Goal: Obtain resource: Download file/media

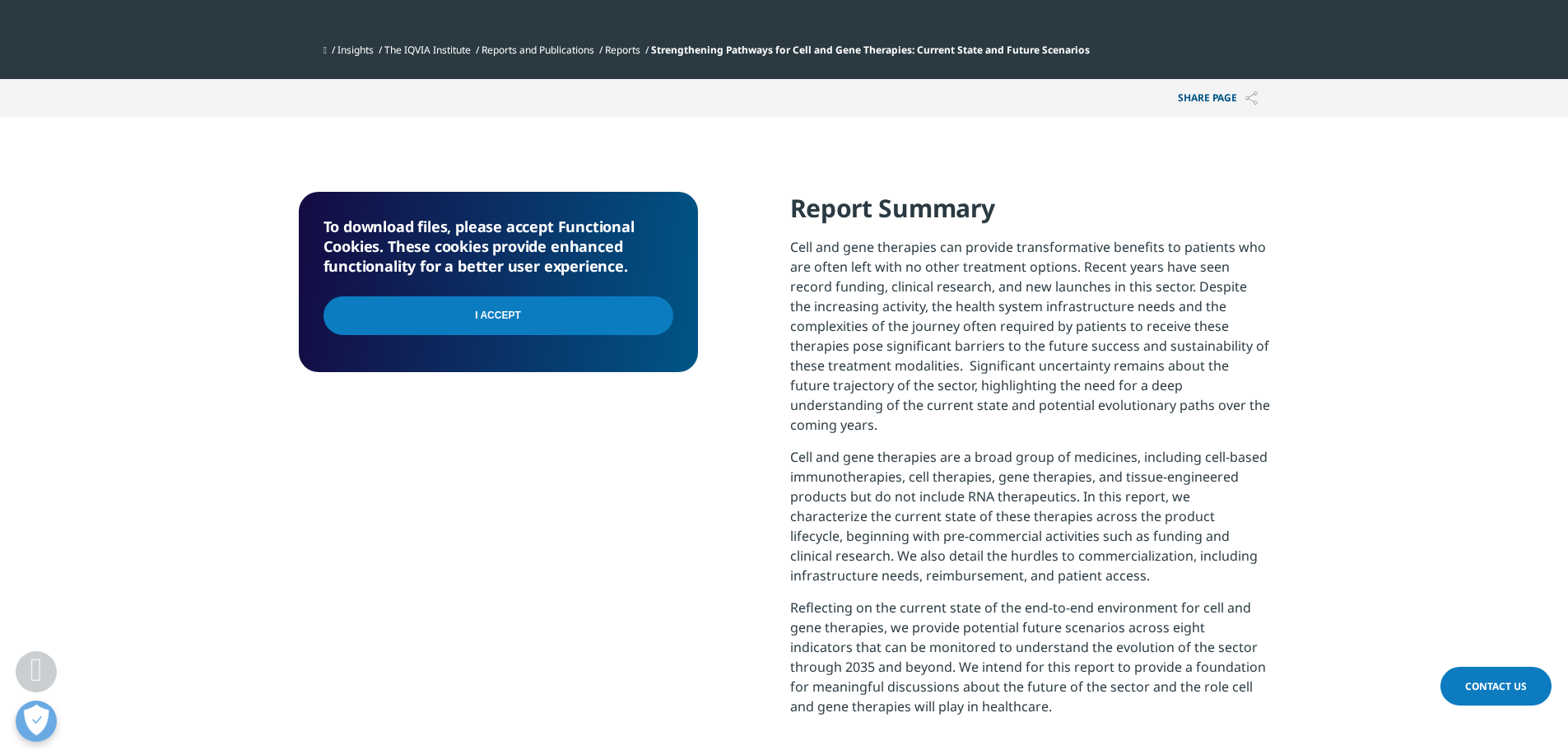
scroll to position [590, 971]
click at [581, 314] on input "I Accept" at bounding box center [498, 316] width 349 height 39
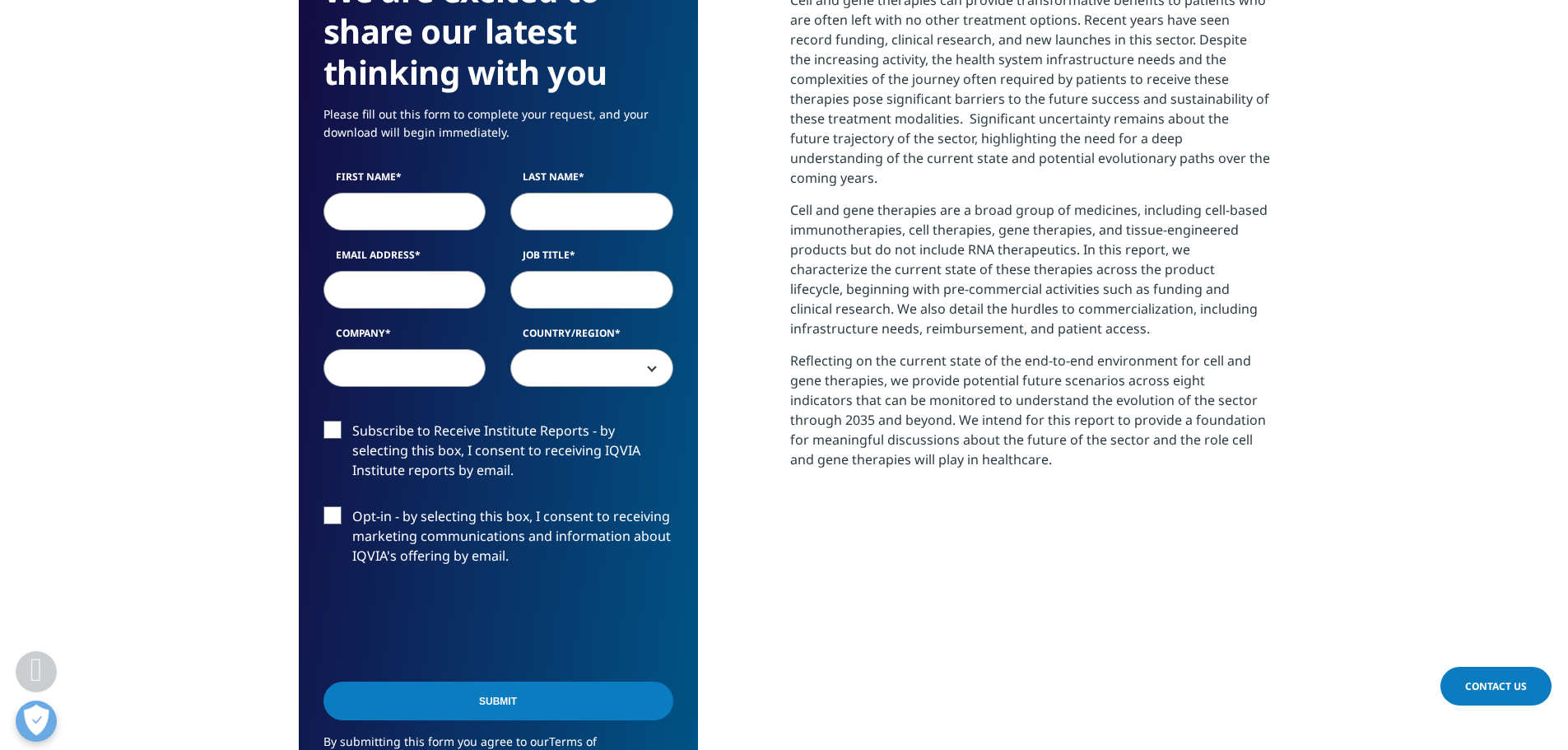
scroll to position [824, 0]
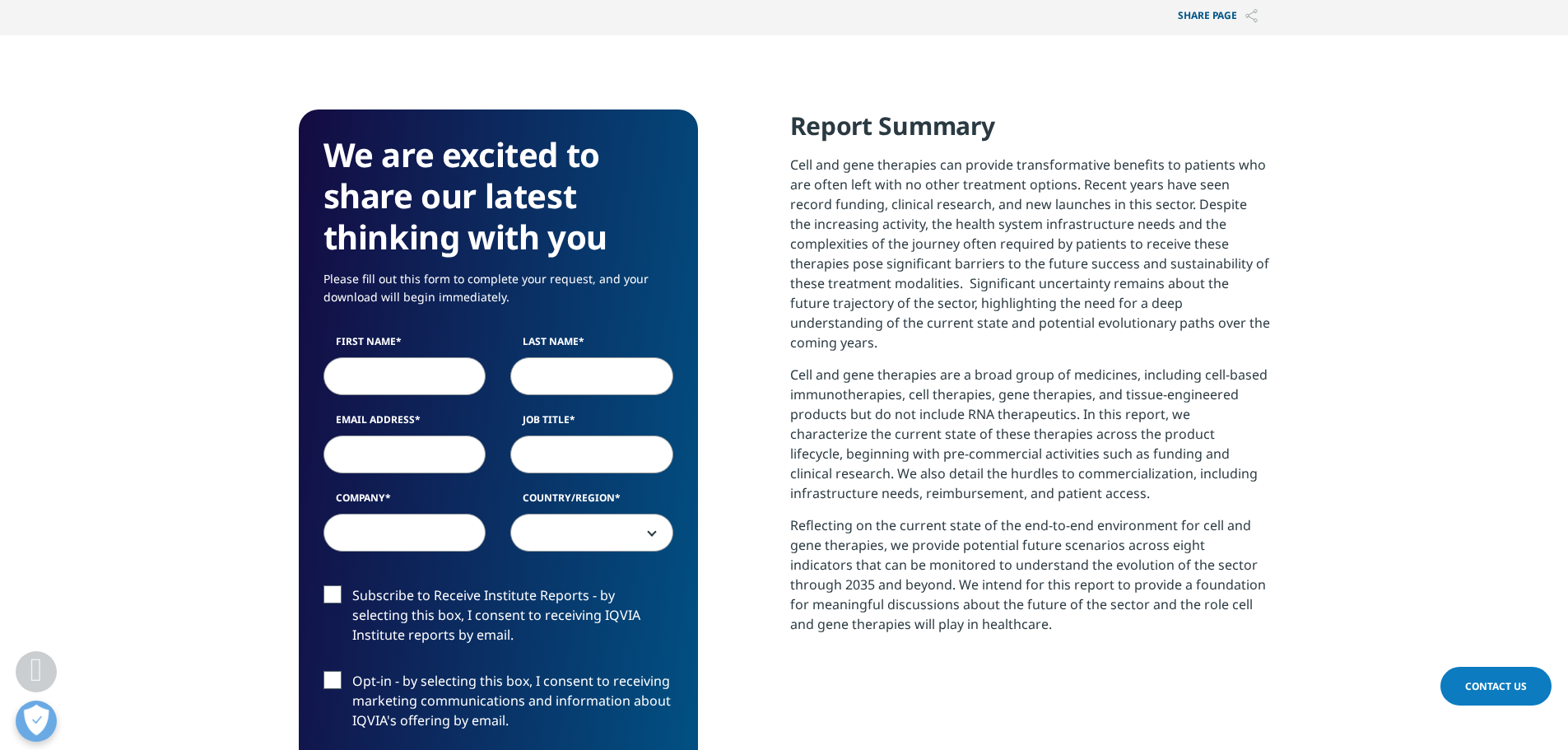
click at [428, 390] on input "First Name" at bounding box center [405, 376] width 163 height 38
type input "Amy"
type input "Serota"
select select "[GEOGRAPHIC_DATA]"
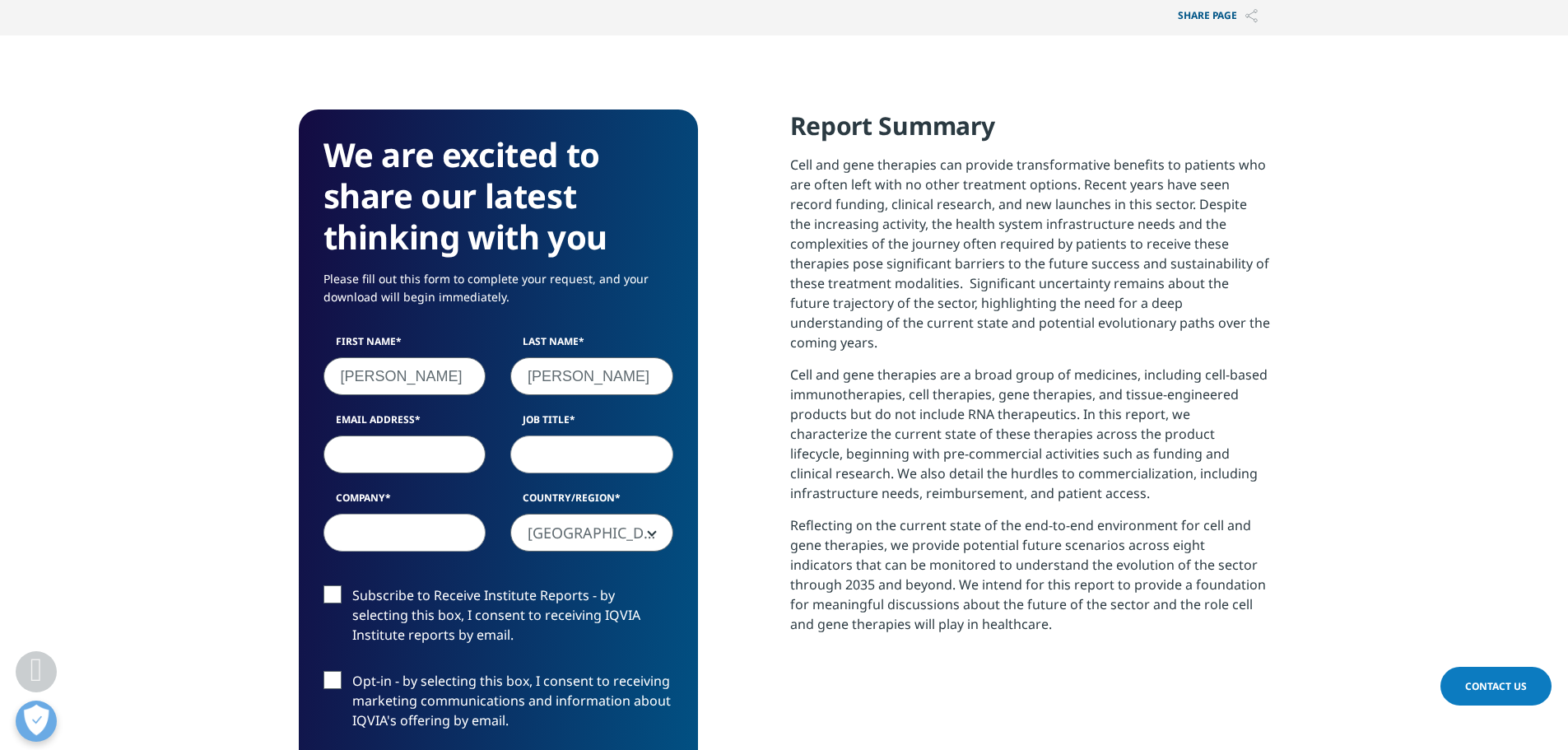
click at [407, 453] on input "Email Address" at bounding box center [405, 454] width 163 height 38
type input "amyserota@gmail.com"
type input "consultant"
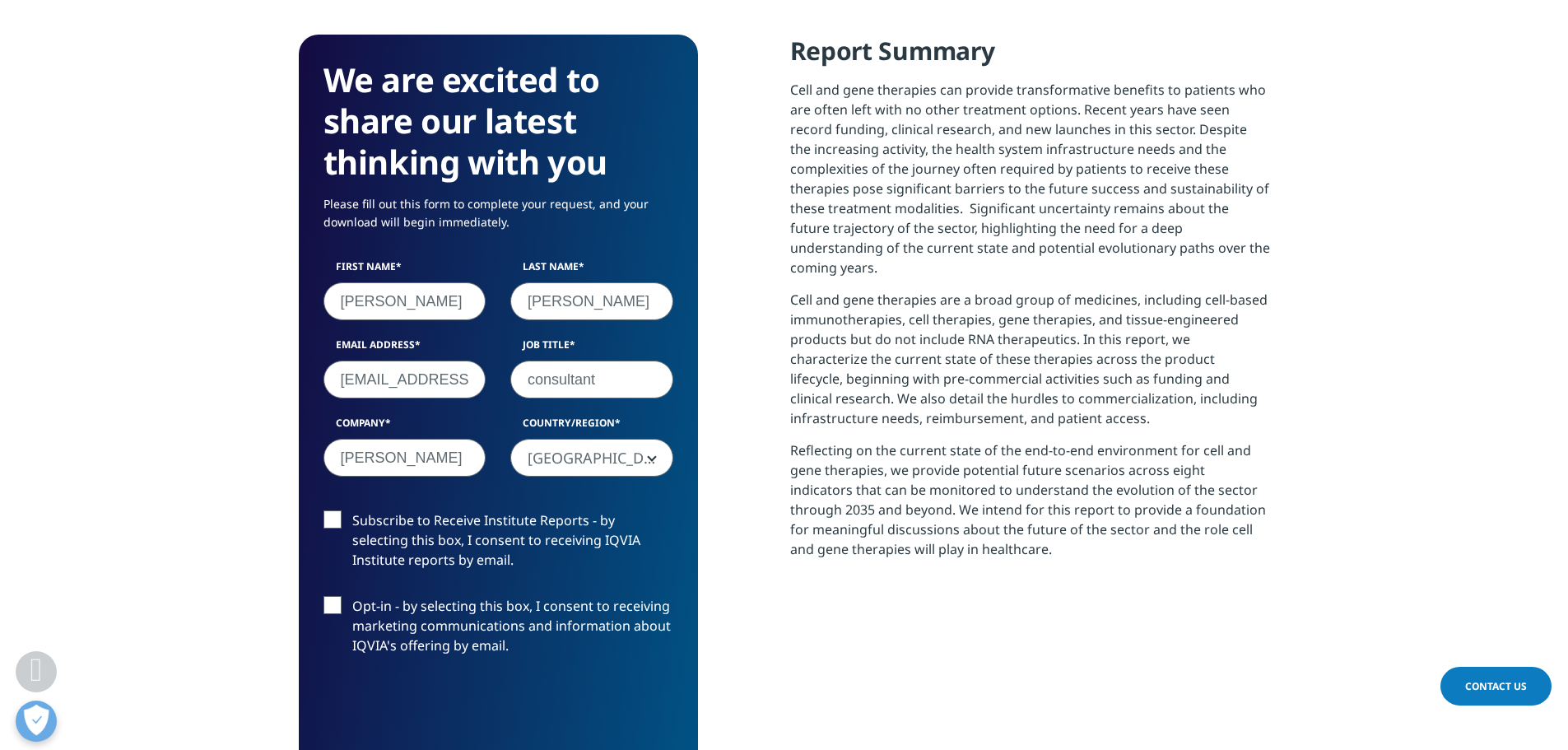
scroll to position [988, 0]
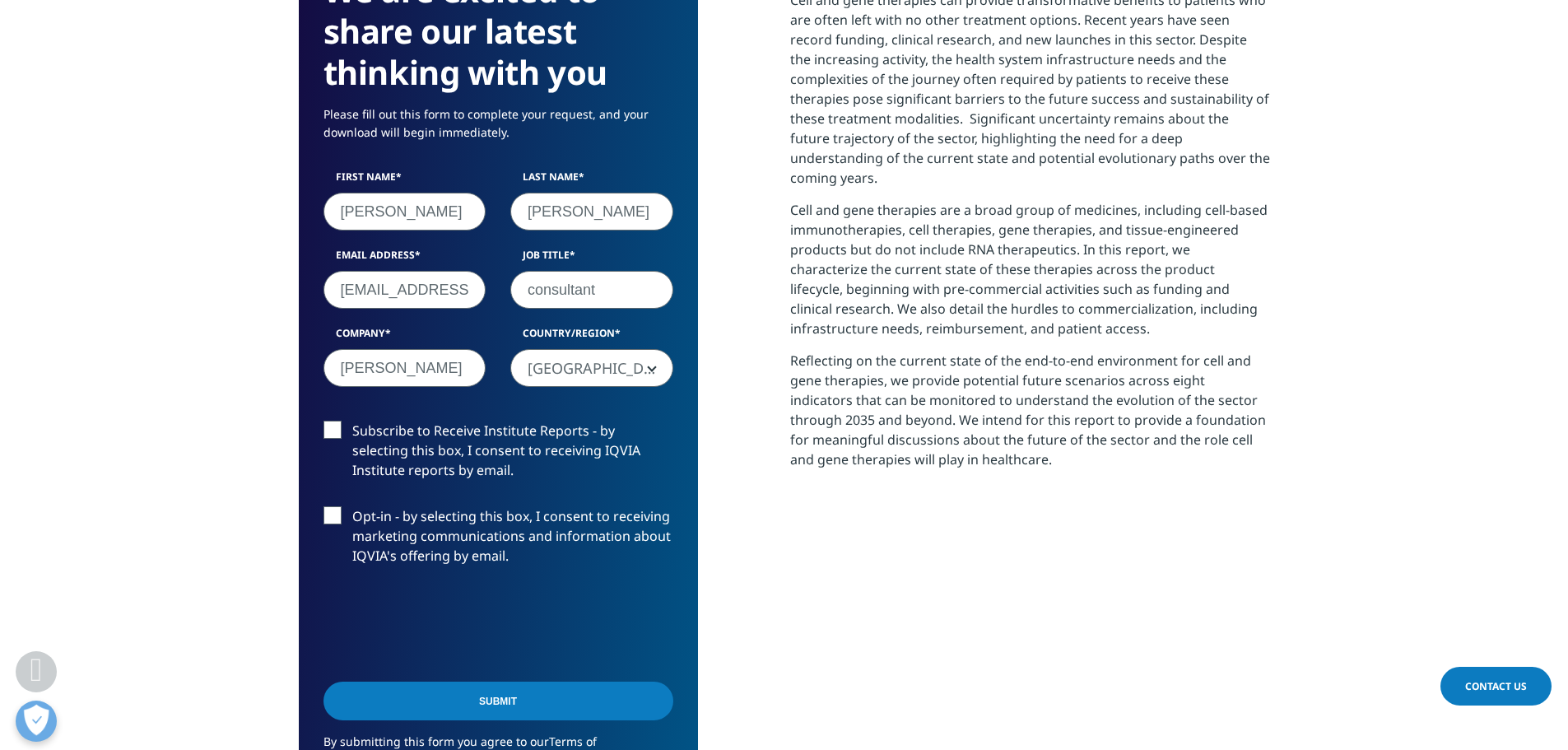
type input "amy serota"
click at [426, 708] on input "Submit" at bounding box center [498, 701] width 349 height 39
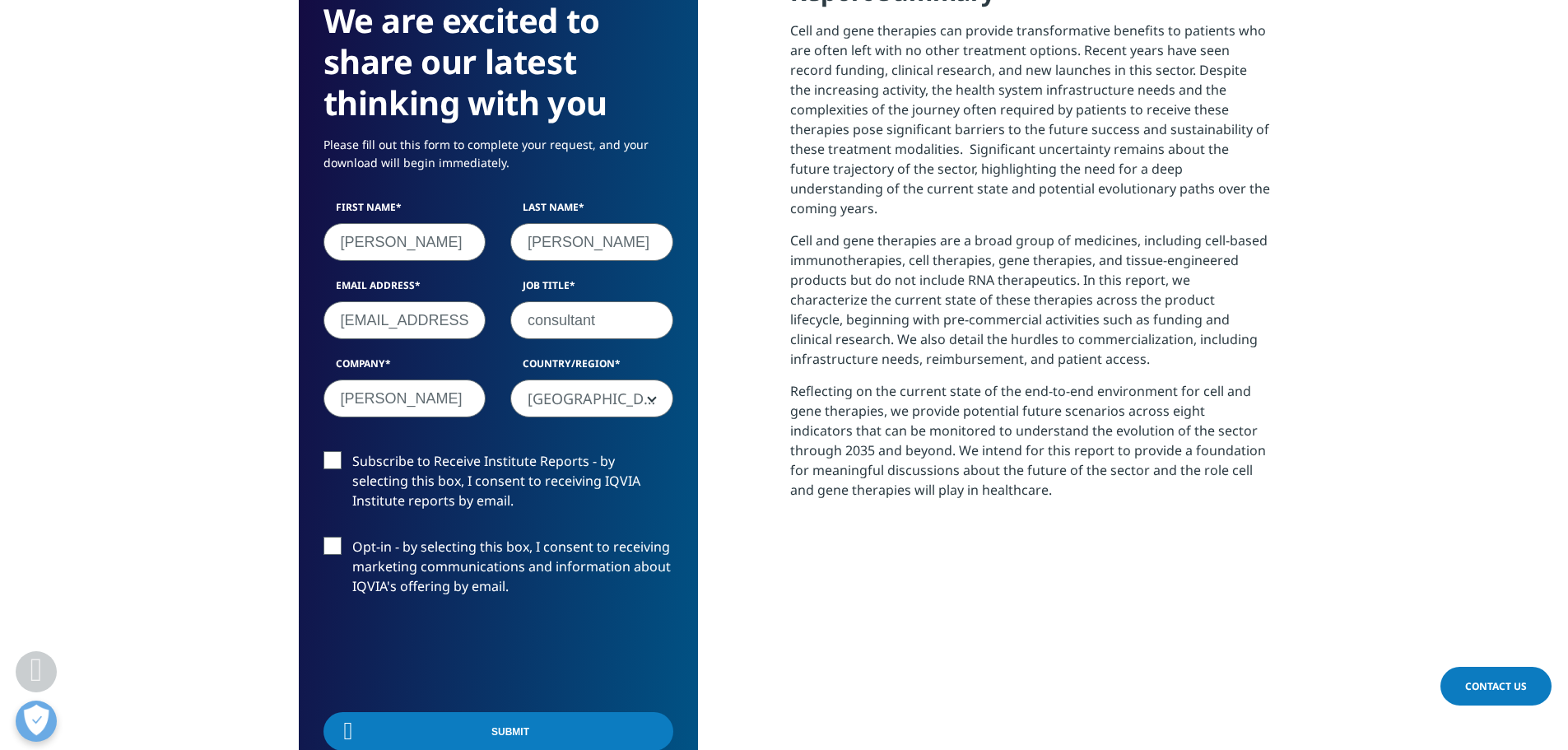
scroll to position [590, 971]
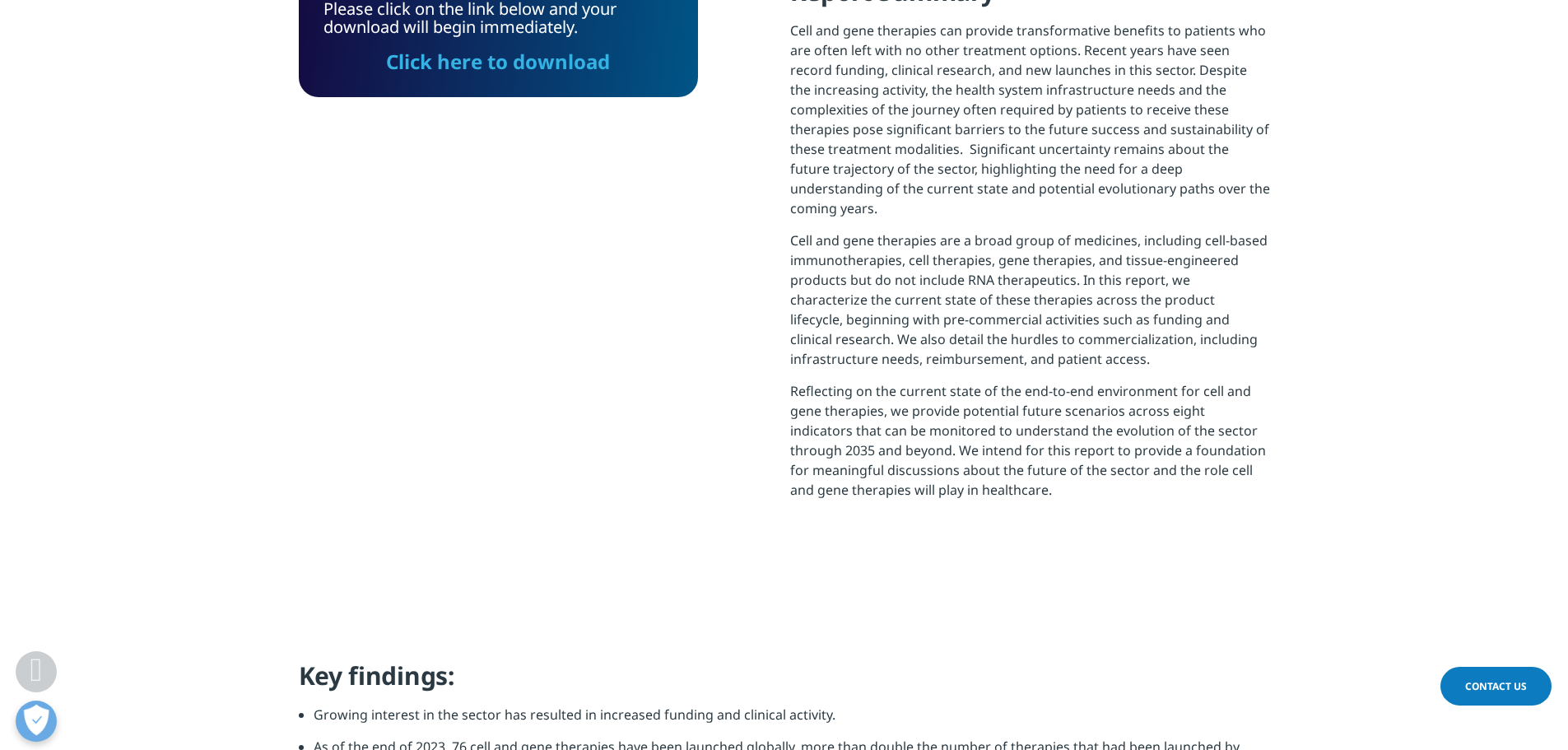
click at [582, 64] on link "Click here to download" at bounding box center [497, 61] width 224 height 27
